Goal: Task Accomplishment & Management: Use online tool/utility

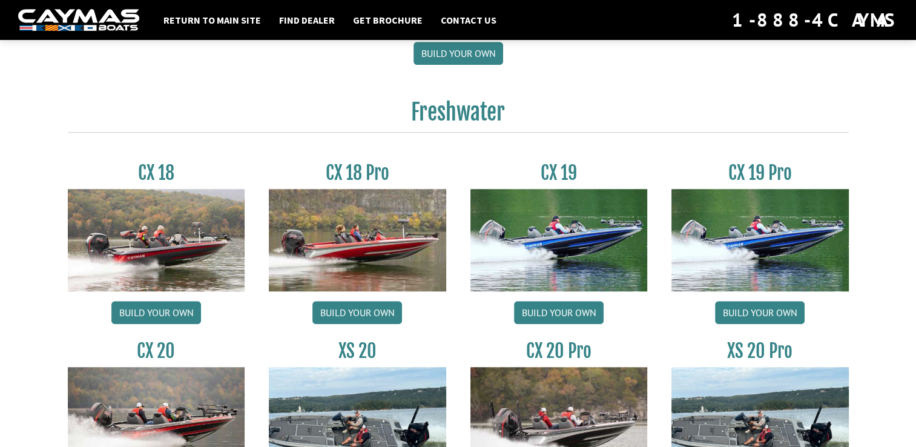
scroll to position [980, 0]
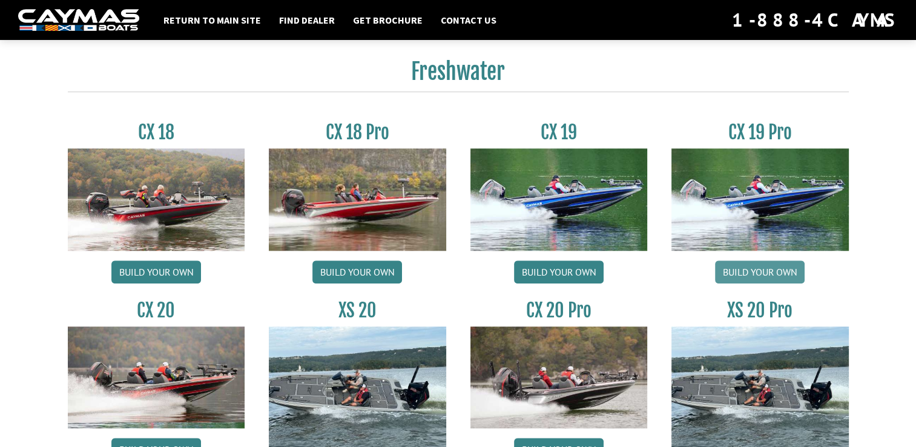
click at [792, 275] on link "Build your own" at bounding box center [760, 271] width 90 height 23
click at [532, 263] on link "Build your own" at bounding box center [559, 271] width 90 height 23
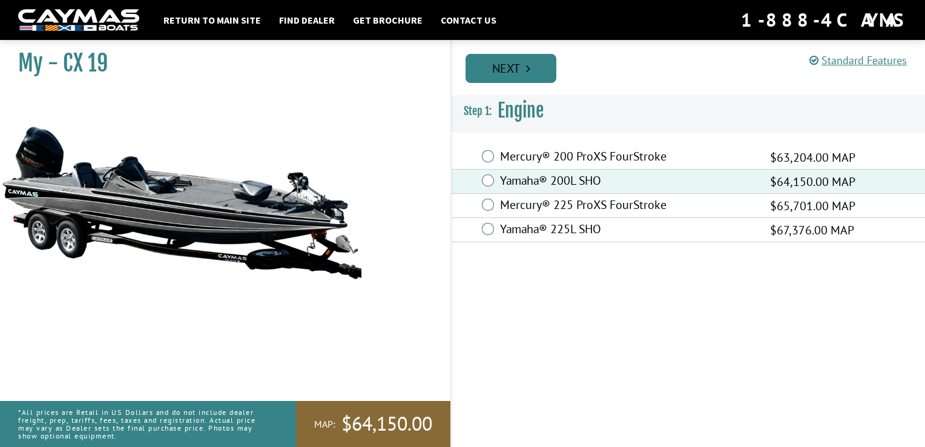
click at [549, 67] on link "Next" at bounding box center [511, 68] width 91 height 29
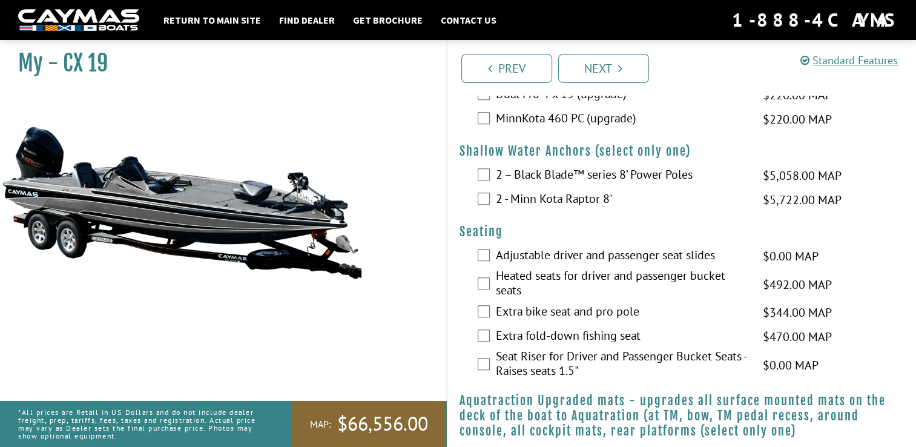
scroll to position [964, 0]
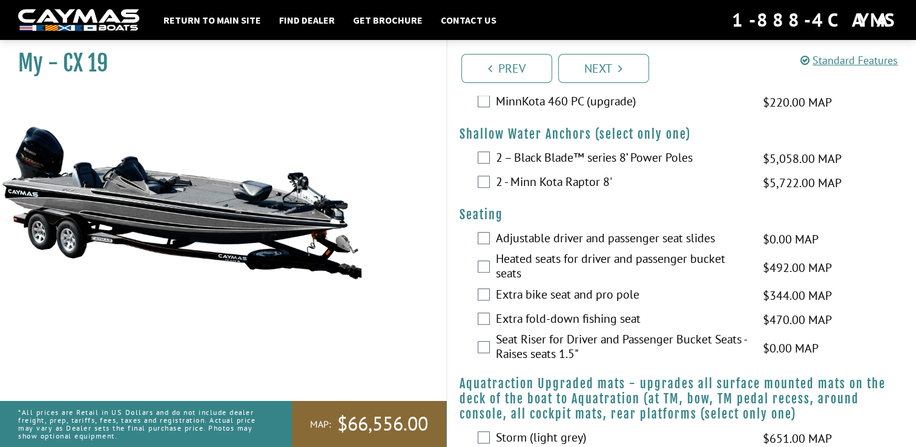
click at [594, 159] on label "2 – Black Blade™ series 8’ Power Poles" at bounding box center [622, 159] width 253 height 18
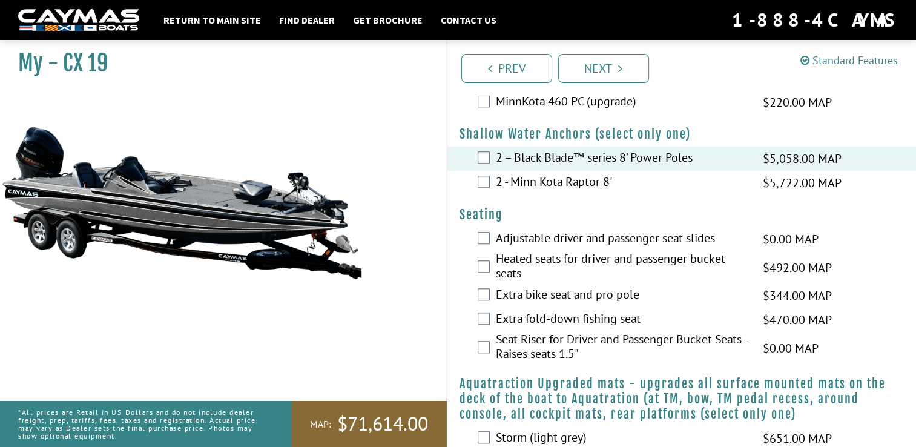
click at [610, 236] on label "Adjustable driver and passenger seat slides" at bounding box center [622, 240] width 253 height 18
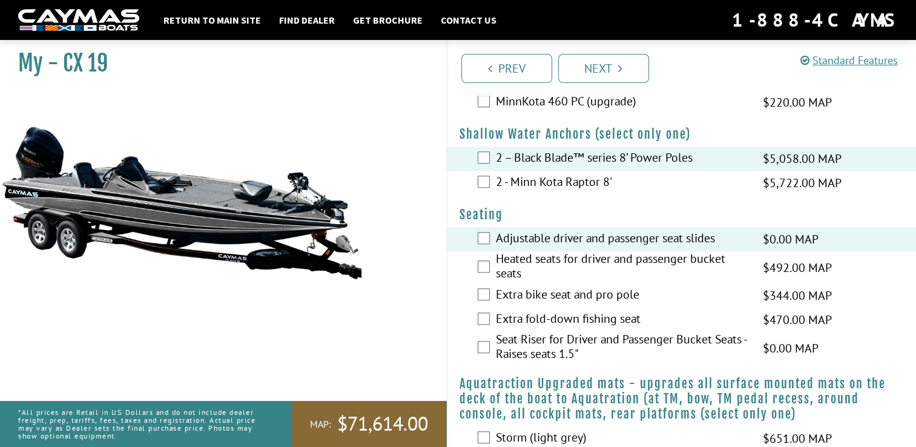
click at [601, 262] on label "Heated seats for driver and passenger bucket seats" at bounding box center [622, 267] width 253 height 32
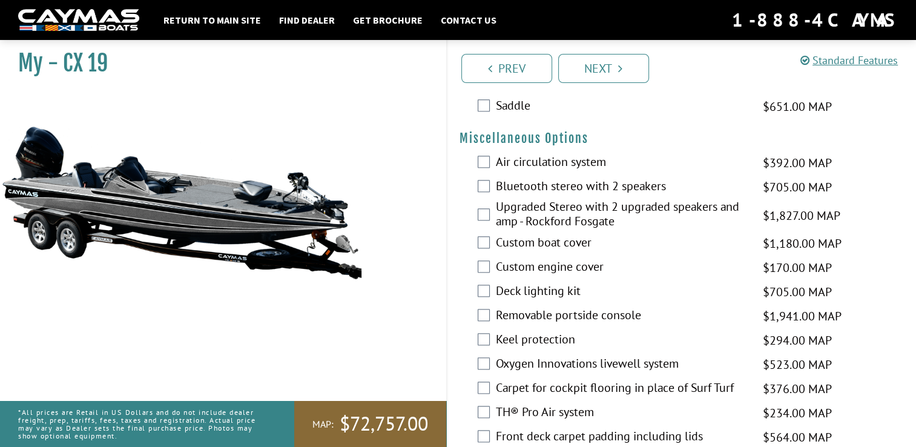
scroll to position [1347, 0]
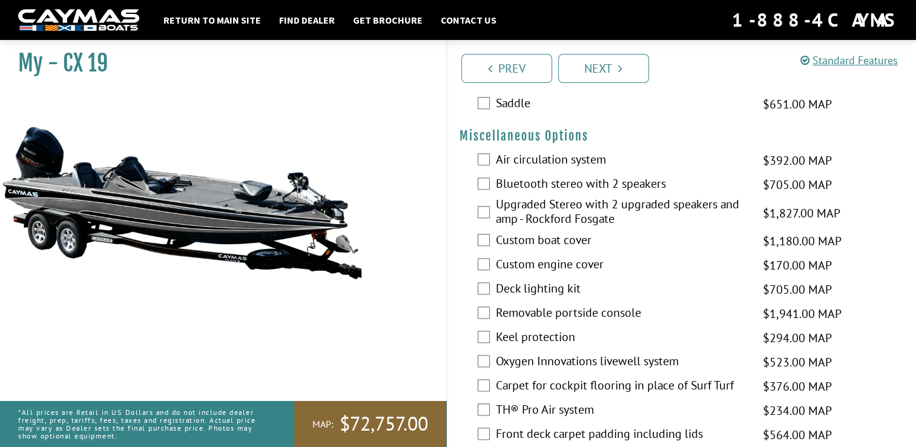
click at [492, 154] on div "Air circulation system $392.00 MAP $463.00 MSRP" at bounding box center [682, 160] width 469 height 24
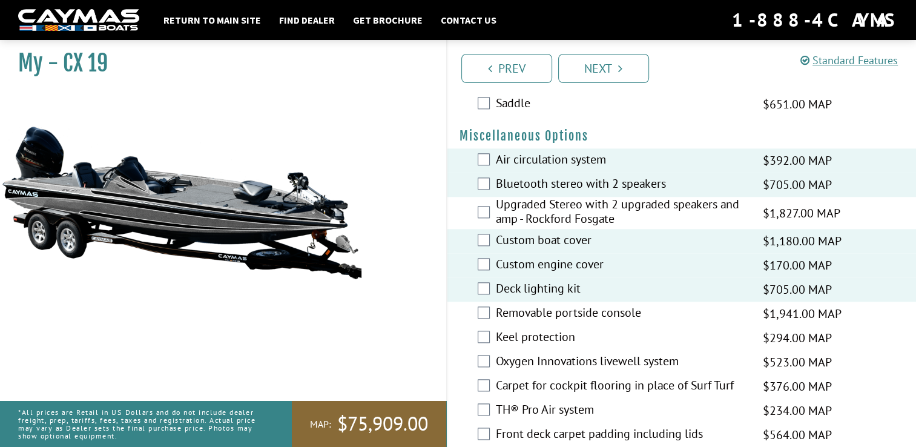
click at [493, 330] on div "Keel protection $294.00 MAP $347.00 MSRP" at bounding box center [682, 338] width 469 height 24
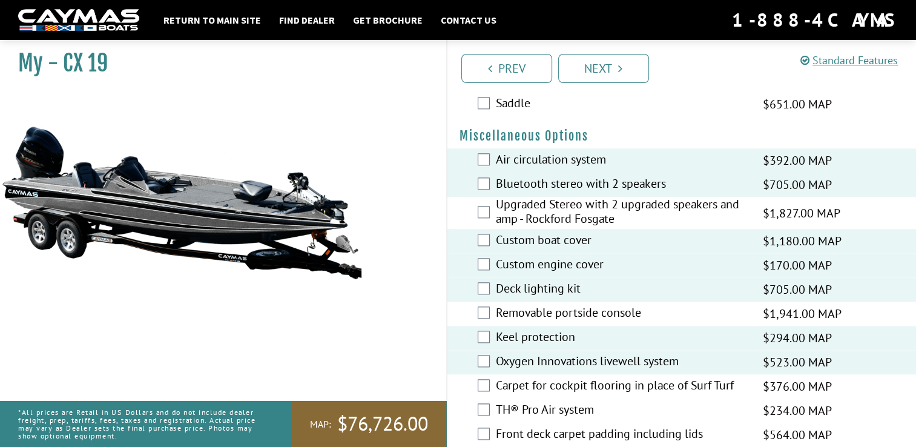
click at [653, 427] on label "Front deck carpet padding including lids" at bounding box center [622, 435] width 253 height 18
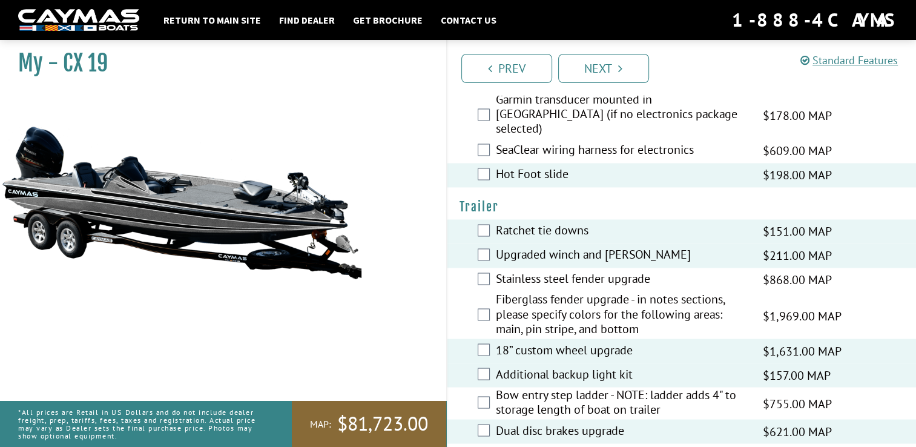
scroll to position [2003, 0]
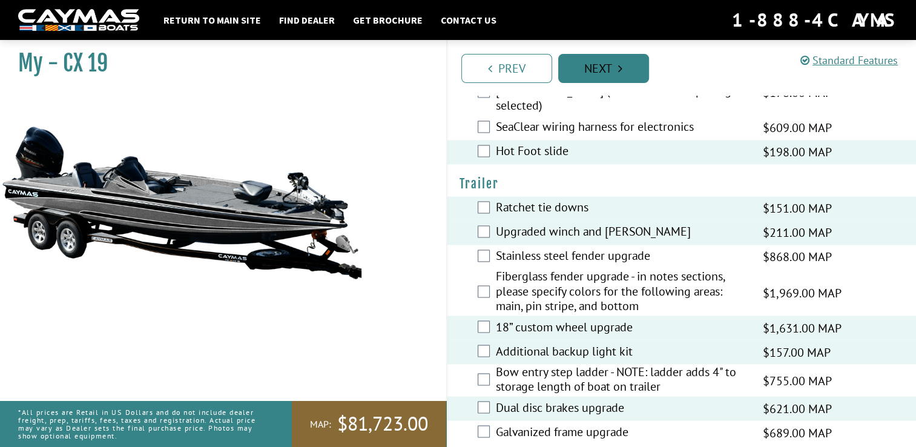
click at [592, 76] on link "Next" at bounding box center [603, 68] width 91 height 29
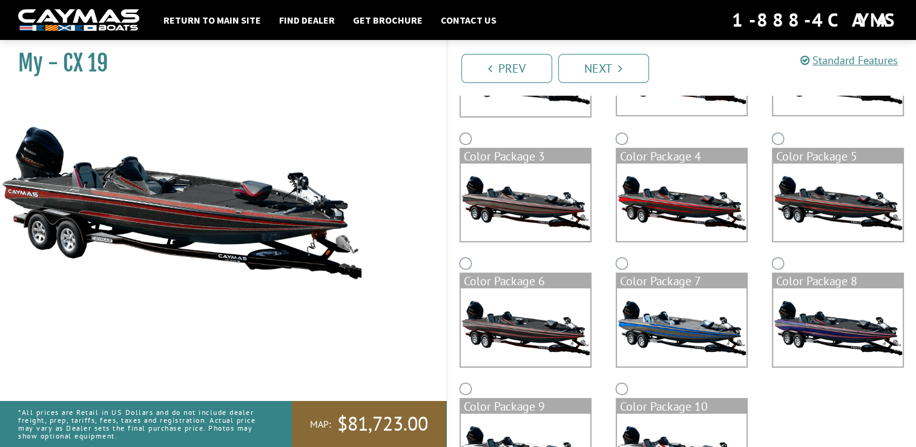
scroll to position [264, 0]
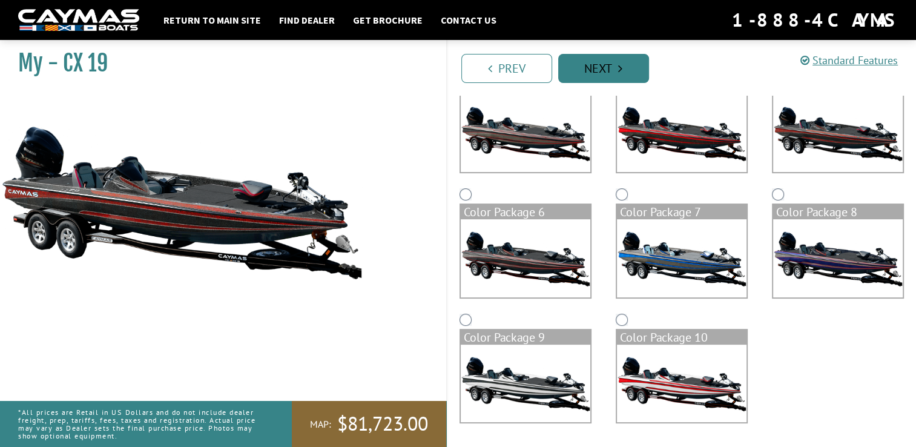
click at [595, 64] on link "Next" at bounding box center [603, 68] width 91 height 29
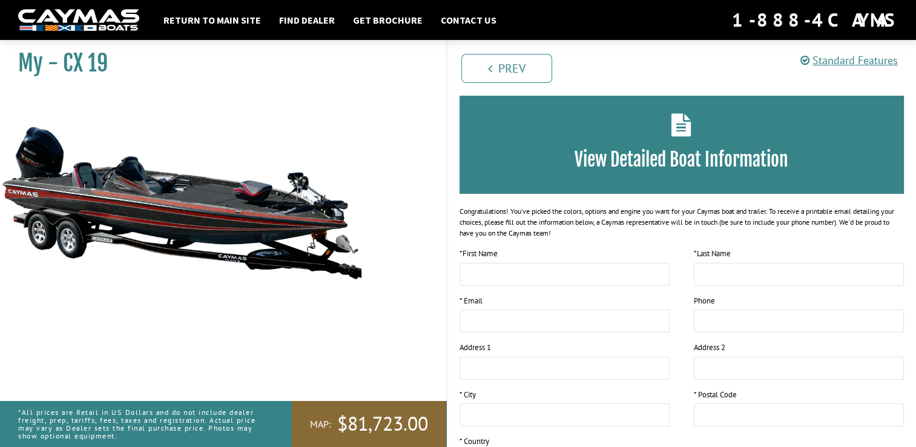
scroll to position [0, 0]
